Goal: Information Seeking & Learning: Learn about a topic

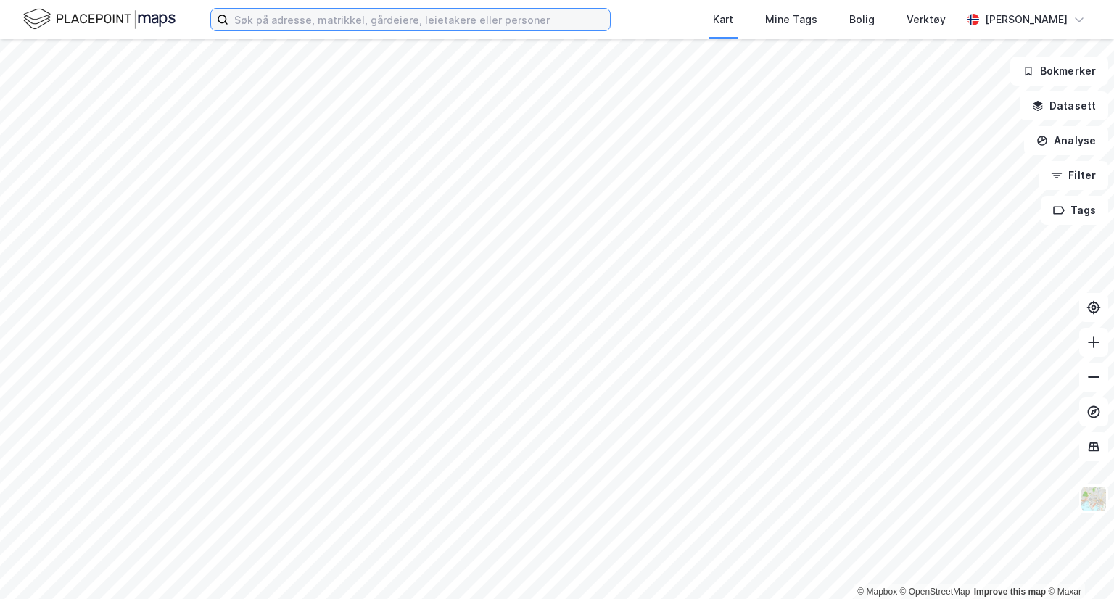
click at [501, 15] on input at bounding box center [419, 20] width 382 height 22
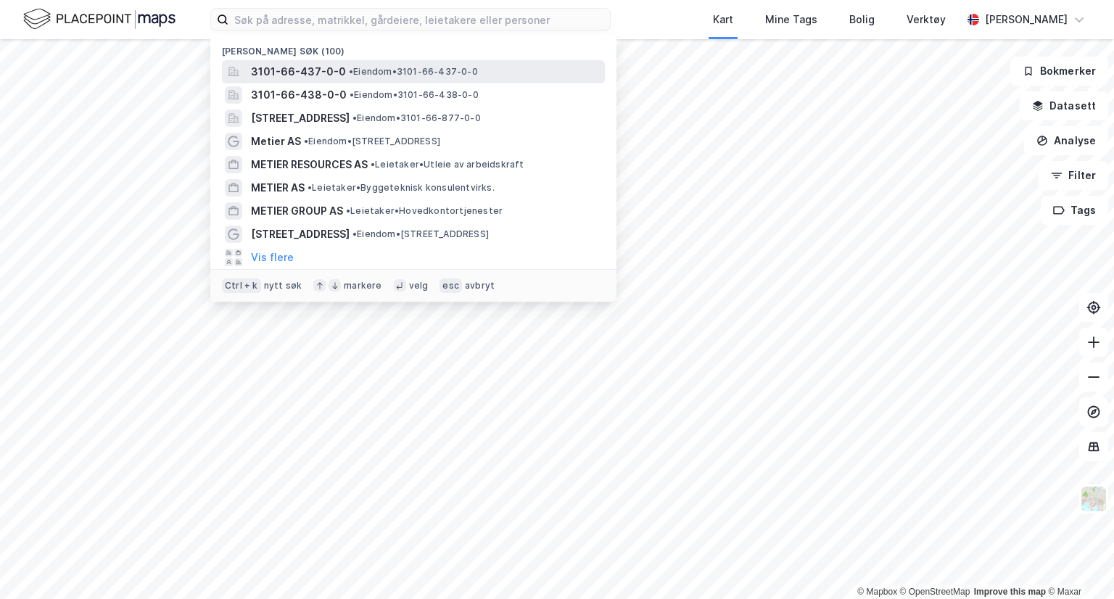
click at [422, 70] on span "• Eiendom • 3101-66-437-0-0" at bounding box center [413, 72] width 129 height 12
